Goal: Transaction & Acquisition: Purchase product/service

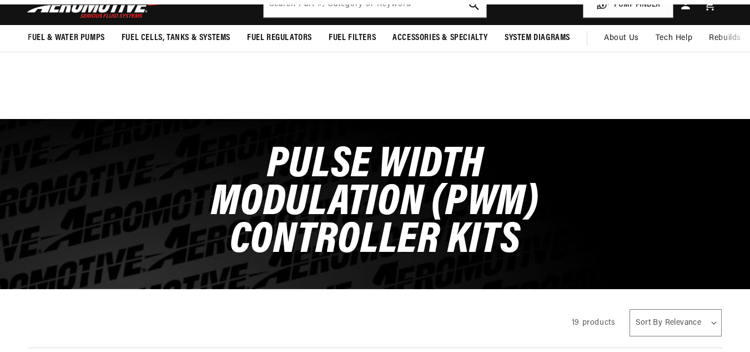
scroll to position [319, 0]
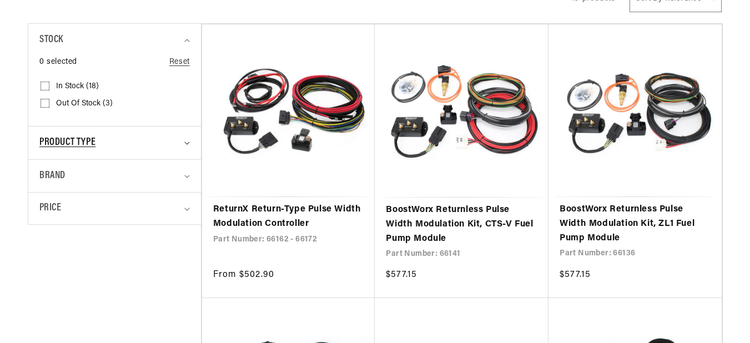
click at [159, 141] on div "Product type" at bounding box center [109, 143] width 141 height 16
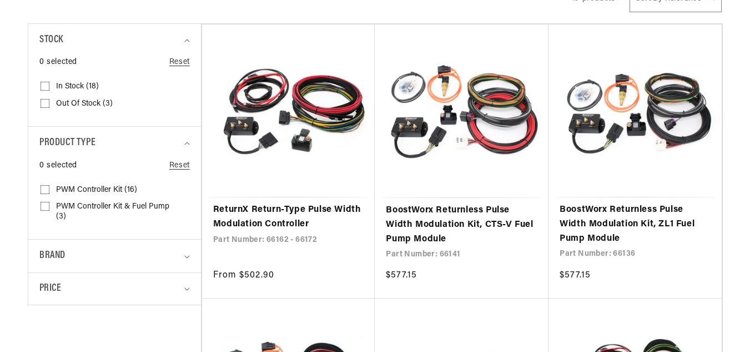
scroll to position [0, 1301]
click at [107, 188] on span "PWM Controller Kit (16)" at bounding box center [96, 190] width 81 height 10
click at [49, 188] on input "PWM Controller Kit (16) PWM Controller Kit (16 products)" at bounding box center [45, 191] width 9 height 9
checkbox input "true"
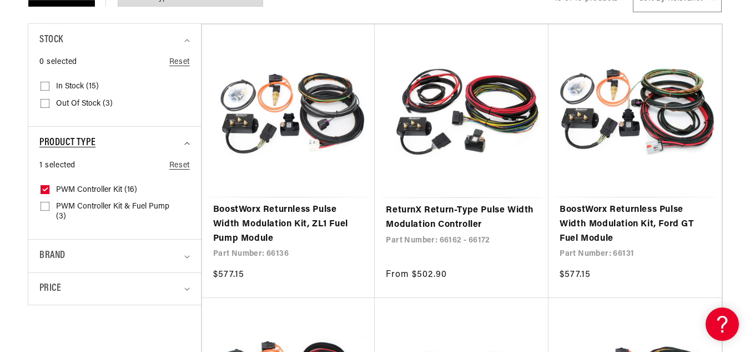
click at [183, 147] on summary "Product type" at bounding box center [114, 143] width 151 height 33
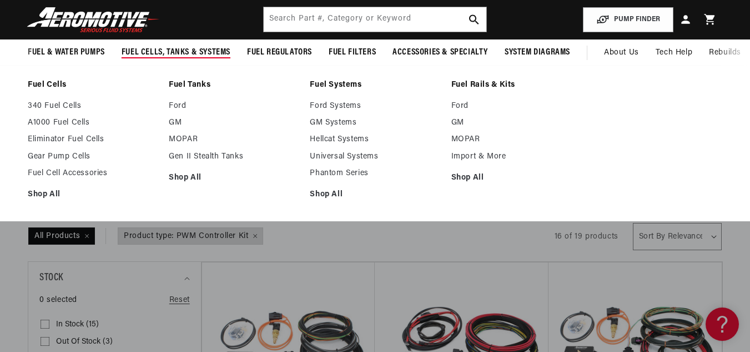
scroll to position [0, 1951]
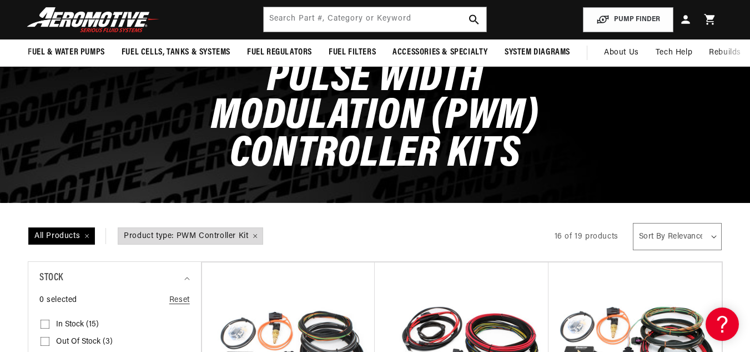
click at [659, 229] on select "Sort By Relevance Sort By Price, Low to High Sort By Price, High to Low" at bounding box center [677, 236] width 89 height 27
click at [663, 232] on select "Sort By Relevance Sort By Price, Low to High Sort By Price, High to Low" at bounding box center [677, 236] width 89 height 27
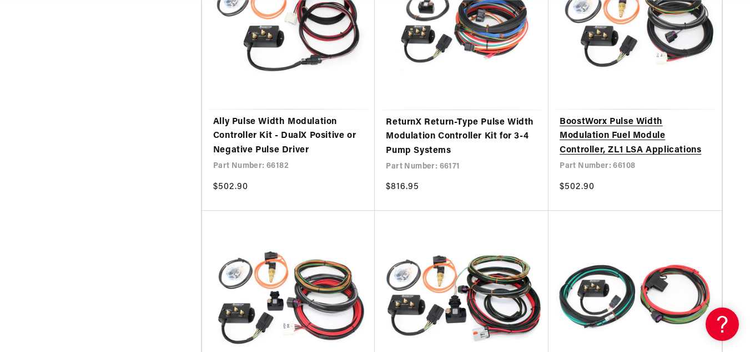
scroll to position [682, 0]
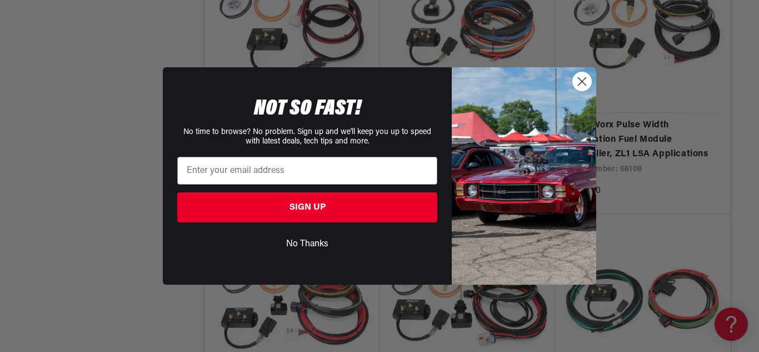
click at [583, 88] on circle "Close dialog" at bounding box center [582, 81] width 18 height 18
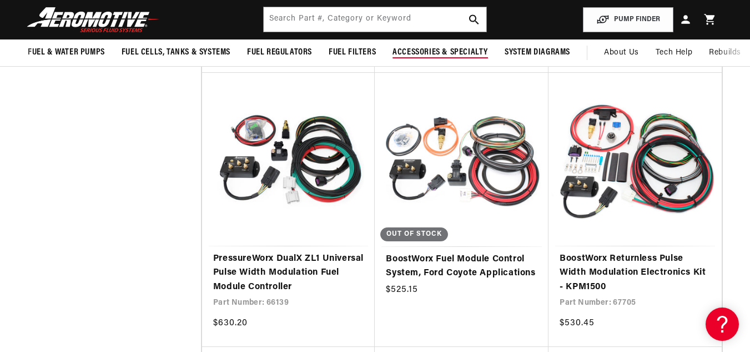
scroll to position [0, 1301]
click at [404, 12] on input "text" at bounding box center [375, 19] width 223 height 24
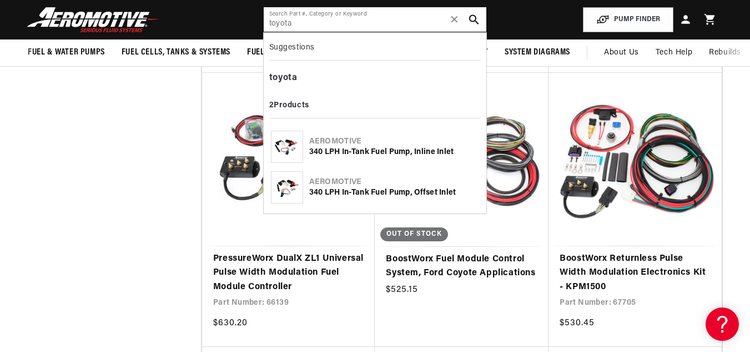
scroll to position [0, 1951]
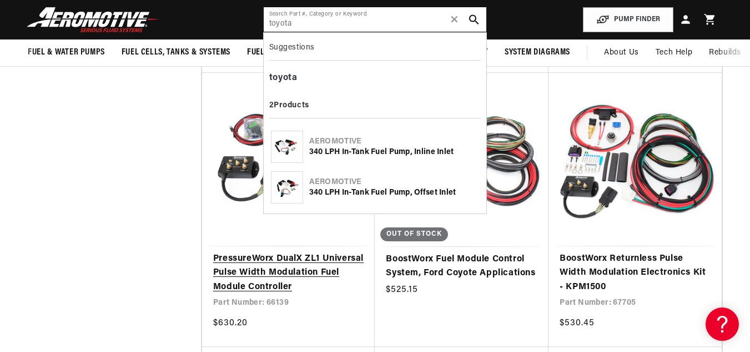
type input "toyota"
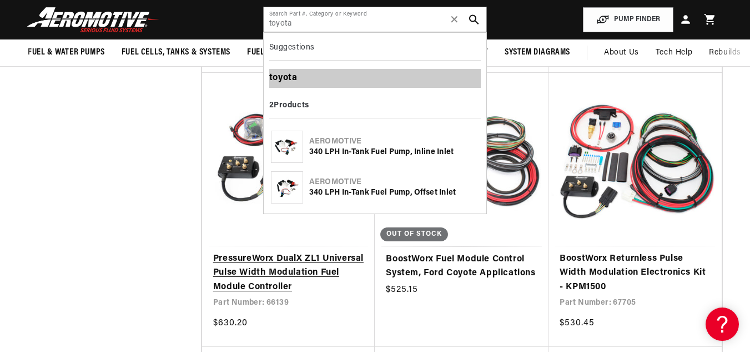
click at [293, 74] on b "toyota" at bounding box center [283, 77] width 28 height 9
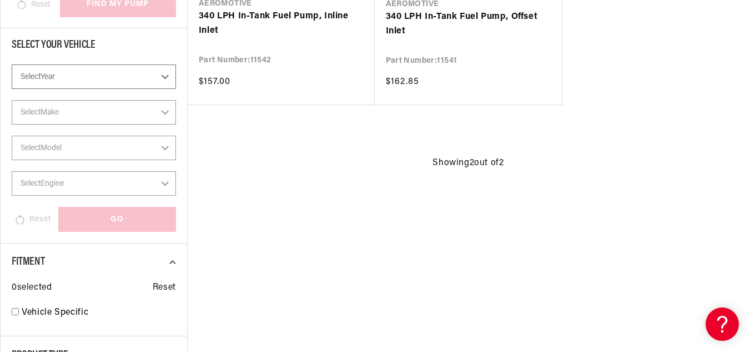
scroll to position [400, 0]
